Goal: Task Accomplishment & Management: Use online tool/utility

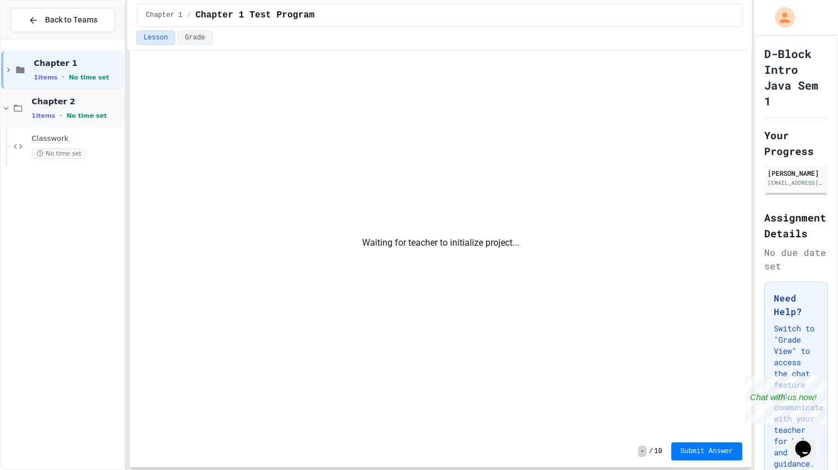
click at [72, 111] on div "1 items • No time set" at bounding box center [77, 115] width 90 height 9
click at [11, 109] on icon at bounding box center [6, 108] width 10 height 10
click at [40, 118] on span "1 items" at bounding box center [44, 115] width 24 height 7
click at [43, 118] on div "1 items • No time set" at bounding box center [77, 115] width 90 height 9
click at [45, 143] on div "Classwork No time set" at bounding box center [77, 146] width 90 height 25
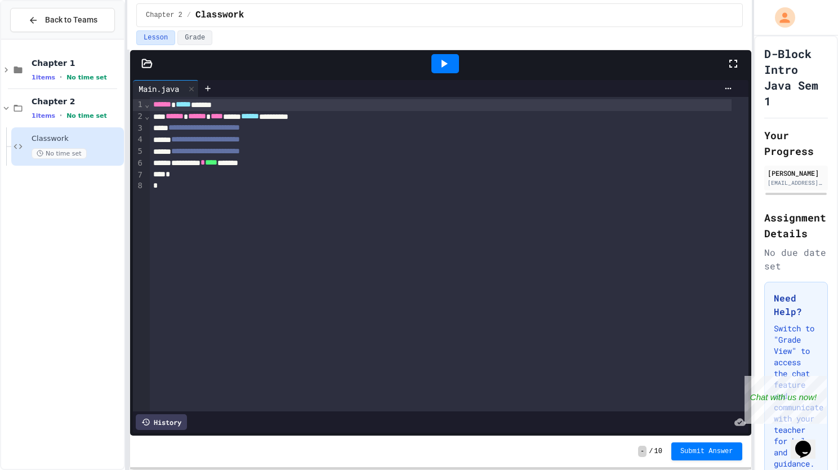
click at [145, 75] on div at bounding box center [440, 63] width 621 height 27
click at [151, 52] on div at bounding box center [440, 63] width 621 height 27
click at [150, 59] on icon at bounding box center [146, 63] width 11 height 11
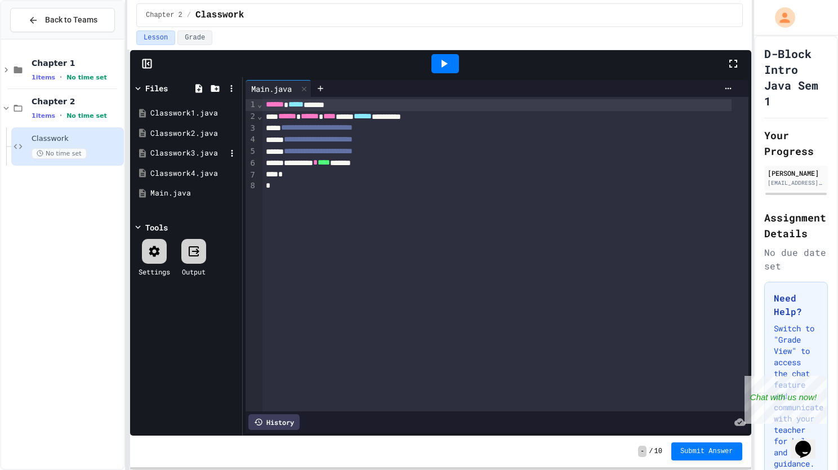
click at [167, 143] on div "Classwork3.java" at bounding box center [186, 153] width 106 height 20
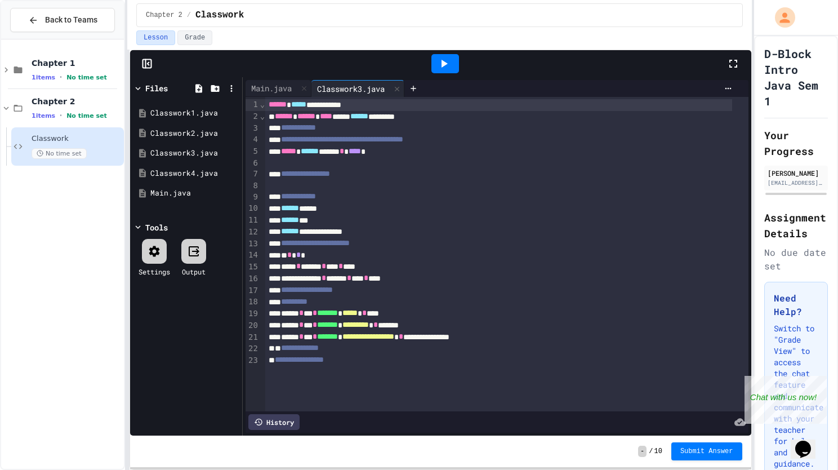
click at [321, 211] on div "****** *****" at bounding box center [498, 209] width 467 height 12
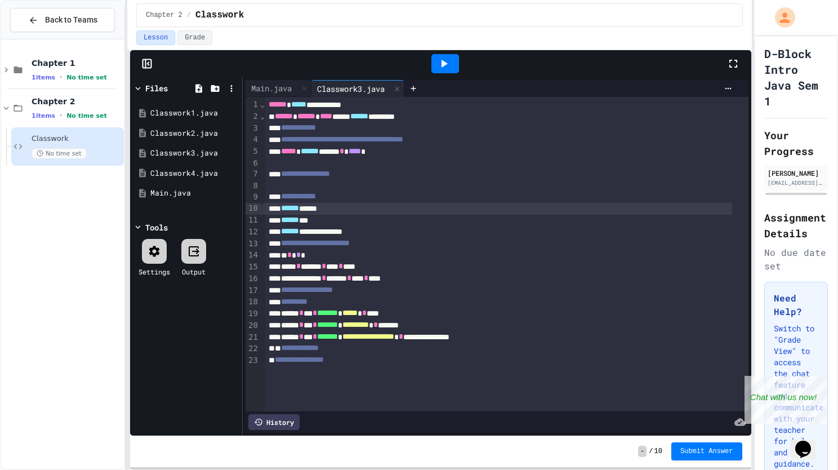
click at [321, 211] on div "****** *****" at bounding box center [498, 209] width 467 height 12
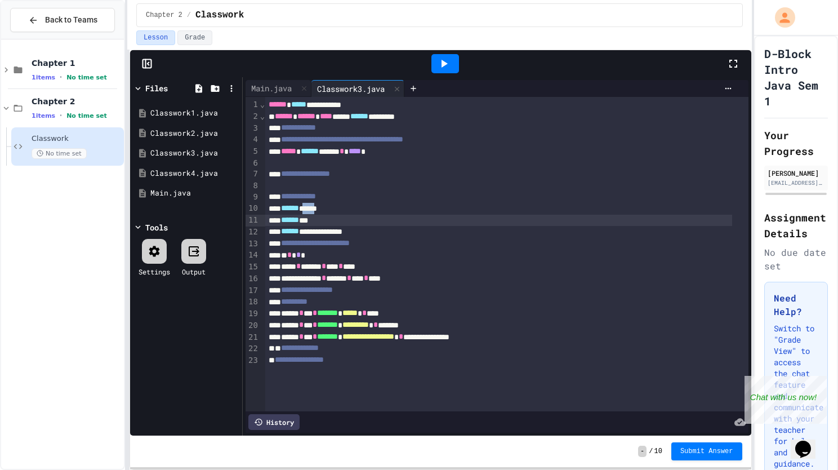
click at [321, 211] on div "****** *****" at bounding box center [498, 209] width 467 height 12
click at [399, 239] on div "**********" at bounding box center [498, 244] width 467 height 12
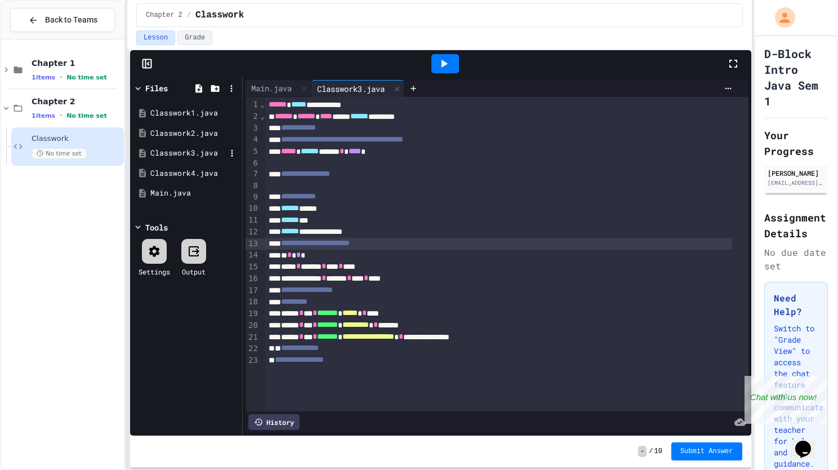
click at [200, 150] on div "Classwork3.java" at bounding box center [187, 153] width 75 height 11
click at [188, 170] on div "Classwork4.java" at bounding box center [187, 173] width 75 height 11
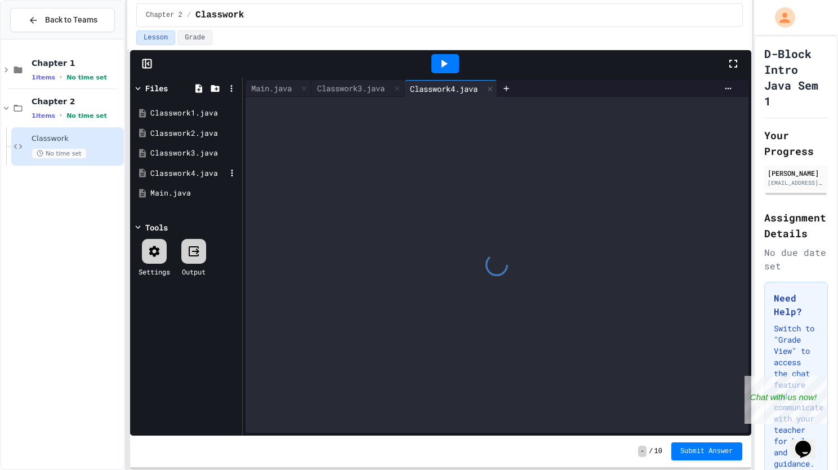
click at [188, 170] on div "Classwork4.java" at bounding box center [187, 173] width 75 height 11
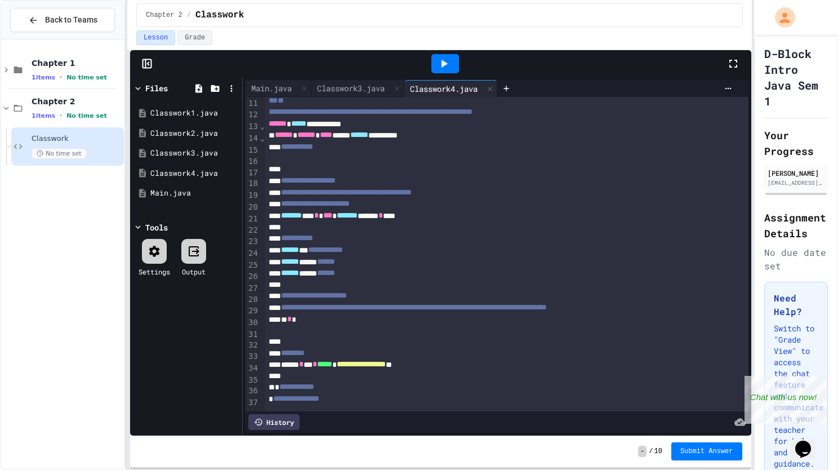
scroll to position [127, 0]
click at [189, 148] on div "Classwork3.java" at bounding box center [187, 153] width 75 height 11
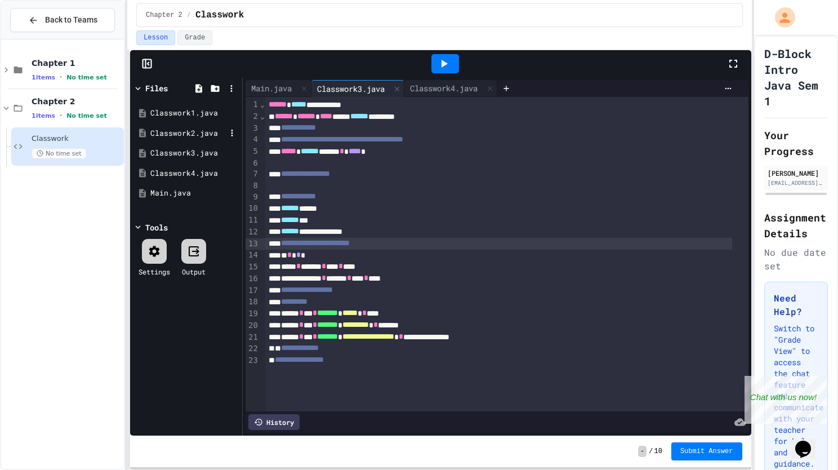
click at [188, 139] on div "Classwork2.java" at bounding box center [186, 133] width 106 height 20
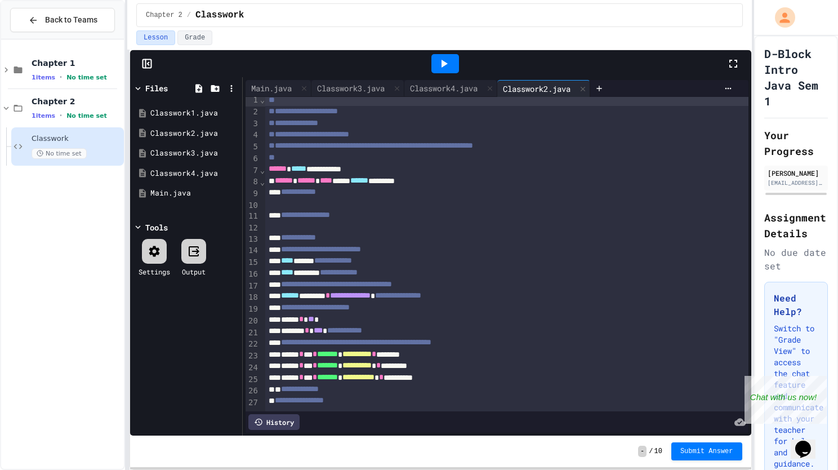
scroll to position [20, 0]
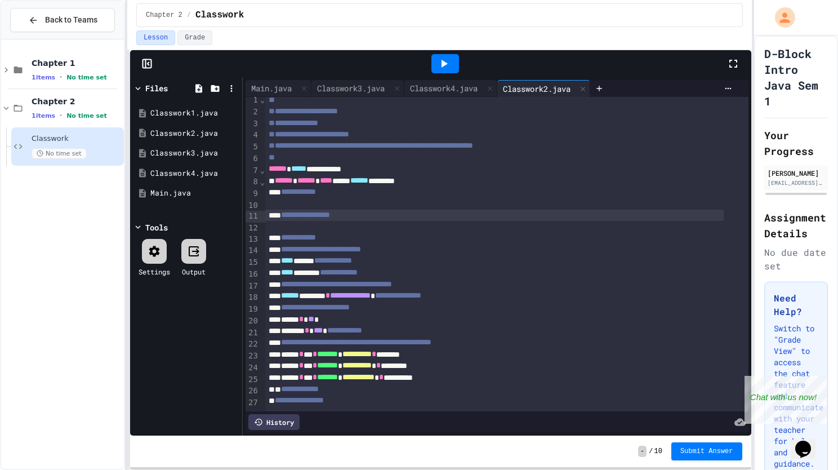
click at [327, 211] on span "**********" at bounding box center [305, 215] width 49 height 8
click at [199, 110] on div "Classwork1.java" at bounding box center [187, 113] width 75 height 11
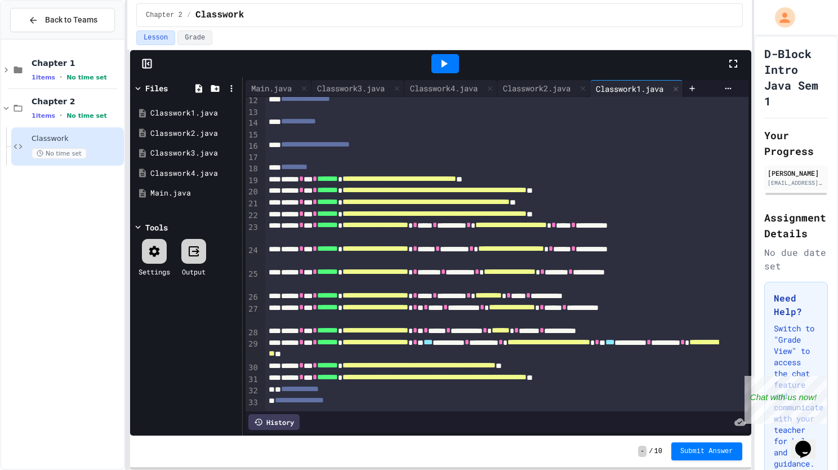
scroll to position [0, 0]
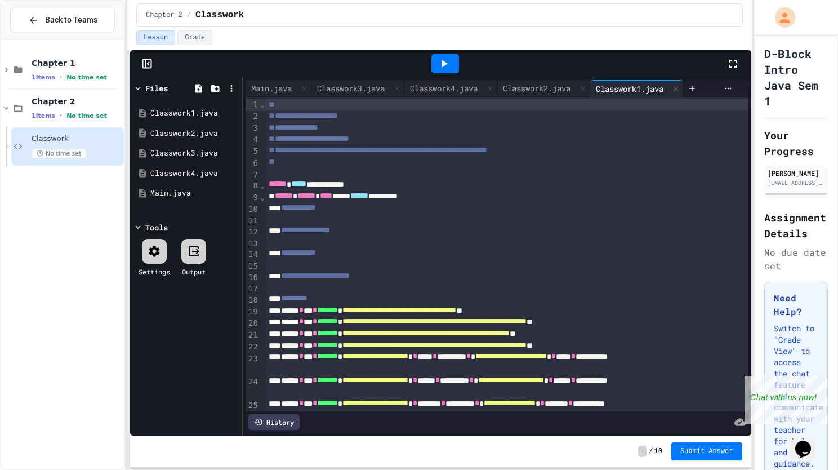
click at [144, 64] on icon at bounding box center [146, 63] width 11 height 11
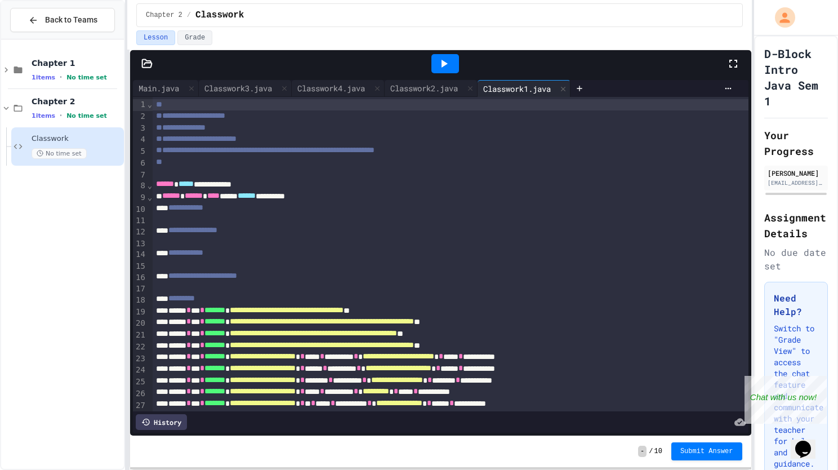
click at [81, 6] on div "Back to Teams" at bounding box center [62, 20] width 123 height 38
click at [83, 15] on span "Back to Teams" at bounding box center [71, 20] width 52 height 12
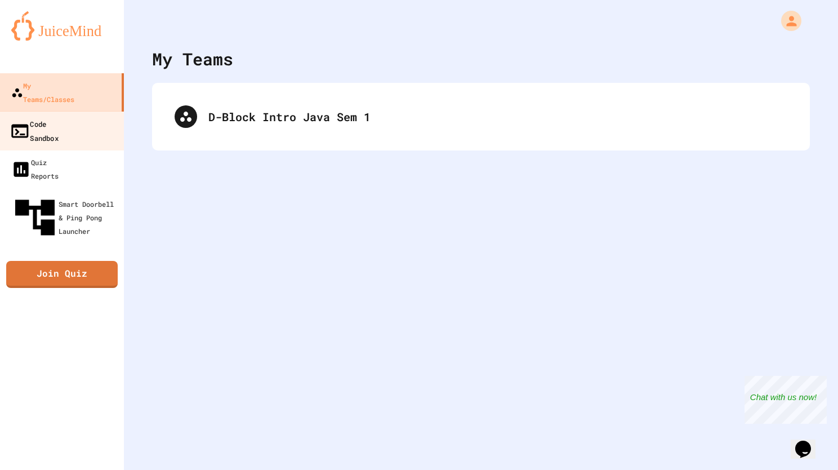
click at [81, 116] on link "Code Sandbox" at bounding box center [62, 130] width 128 height 39
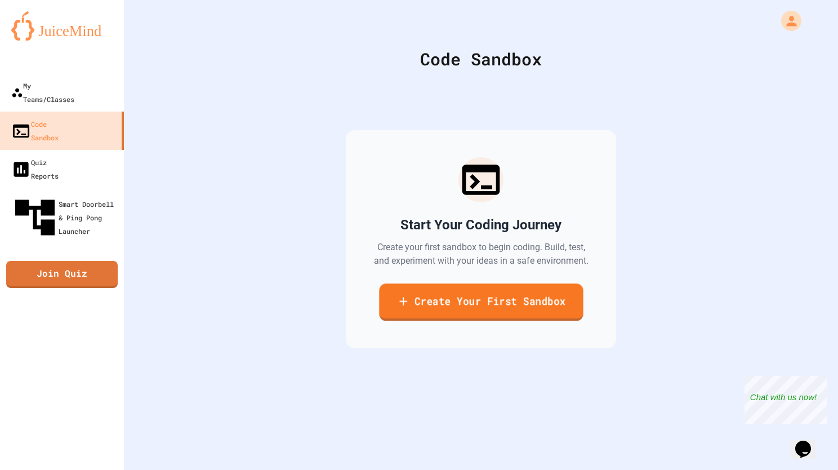
click at [501, 316] on link "Create Your First Sandbox" at bounding box center [481, 301] width 204 height 37
